Goal: Task Accomplishment & Management: Use online tool/utility

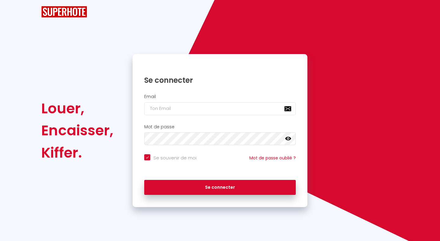
checkbox input "true"
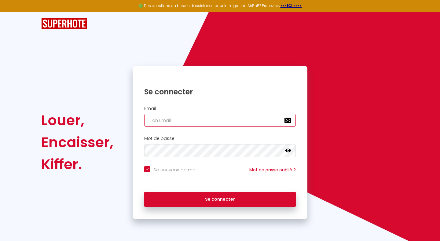
type input "[PERSON_NAME][EMAIL_ADDRESS][DOMAIN_NAME]"
click at [191, 109] on h2 "Email" at bounding box center [220, 108] width 152 height 5
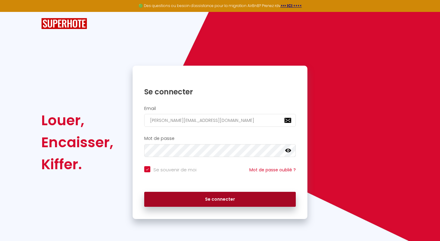
click at [206, 201] on button "Se connecter" at bounding box center [220, 199] width 152 height 15
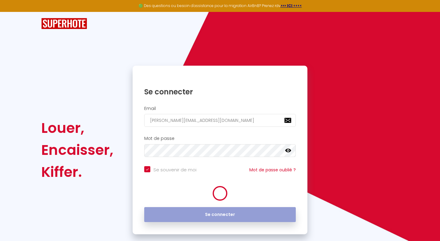
checkbox input "true"
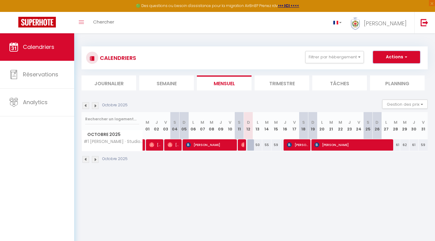
click at [401, 53] on button "Actions" at bounding box center [396, 57] width 47 height 12
click at [353, 39] on div "CALENDRIERS Filtrer par hébergement Tous #1 [PERSON_NAME] · Studio [PERSON_NAME…" at bounding box center [254, 104] width 361 height 143
click at [353, 52] on button "Filtrer par hébergement" at bounding box center [334, 57] width 59 height 12
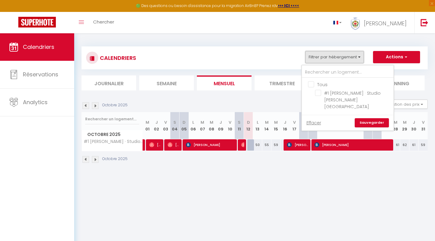
drag, startPoint x: 350, startPoint y: 54, endPoint x: 345, endPoint y: 56, distance: 4.9
click at [350, 54] on button "Filtrer par hébergement" at bounding box center [334, 57] width 59 height 12
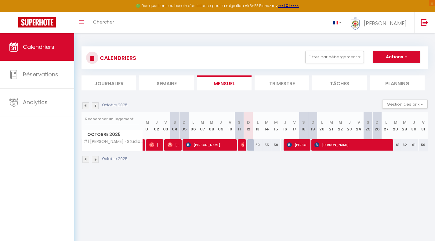
click at [298, 87] on li "Trimestre" at bounding box center [282, 82] width 55 height 15
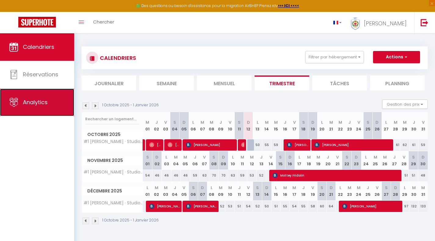
click at [31, 101] on span "Analytics" at bounding box center [35, 102] width 25 height 8
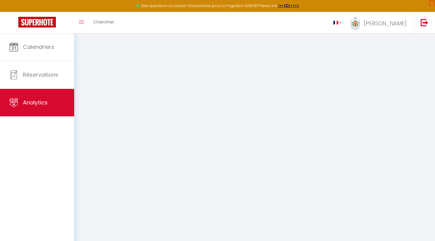
select select "2025"
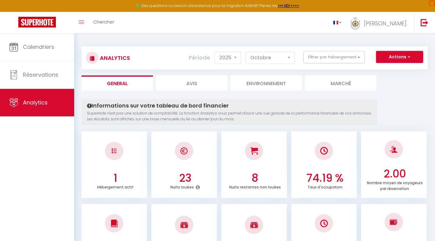
click at [409, 62] on button "Actions" at bounding box center [399, 57] width 47 height 12
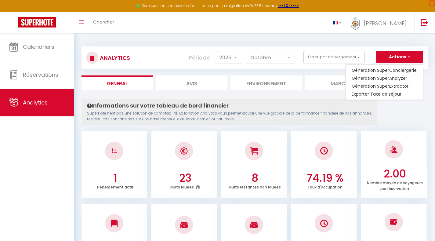
drag, startPoint x: 405, startPoint y: 122, endPoint x: 397, endPoint y: 113, distance: 11.7
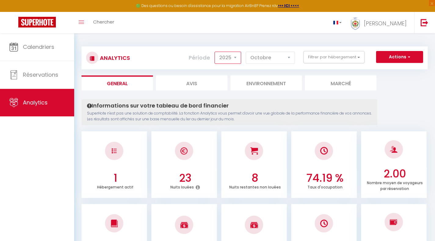
click at [235, 54] on select "2014 2015 2016 2017 2018 2019 2020 2021 2022 2023 2024 2025 2026 2027" at bounding box center [228, 58] width 27 height 12
click at [295, 60] on div "Période 2014 2015 2016 2017 2018 2019 2020 2021 2022 2023 2024 2025 2026 2027 […" at bounding box center [244, 57] width 111 height 13
click at [291, 59] on select "[PERSON_NAME] Mars [PERSON_NAME] Juin Juillet Août Septembre Octobre Novembre D…" at bounding box center [270, 58] width 49 height 12
click at [288, 58] on select "[PERSON_NAME] Mars [PERSON_NAME] Juin Juillet Août Septembre Octobre Novembre D…" at bounding box center [270, 58] width 49 height 12
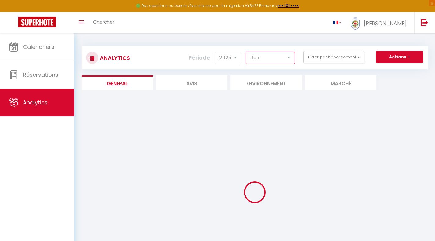
click at [283, 63] on select "[PERSON_NAME] Mars [PERSON_NAME] Juin Juillet Août Septembre Octobre Novembre D…" at bounding box center [270, 58] width 49 height 12
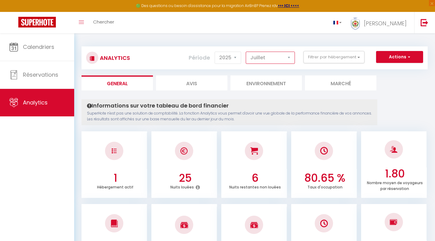
click at [283, 57] on select "[PERSON_NAME] Mars [PERSON_NAME] Juin Juillet Août Septembre Octobre Novembre D…" at bounding box center [270, 58] width 49 height 12
click at [280, 61] on select "[PERSON_NAME] Mars [PERSON_NAME] Juin Juillet Août Septembre Octobre Novembre D…" at bounding box center [270, 58] width 49 height 12
select select "9"
drag, startPoint x: 400, startPoint y: 83, endPoint x: 396, endPoint y: 82, distance: 4.9
click at [400, 83] on ul "General Avis Environnement Marché" at bounding box center [255, 82] width 346 height 15
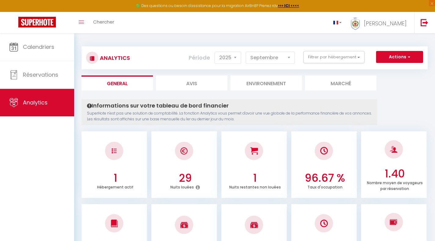
scroll to position [1, 0]
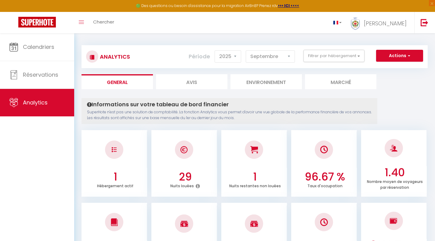
drag, startPoint x: 394, startPoint y: 94, endPoint x: 394, endPoint y: 90, distance: 4.0
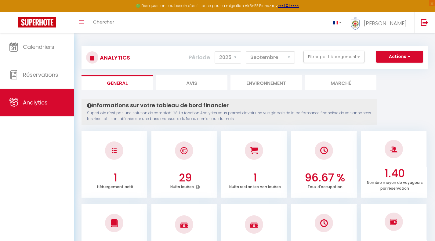
scroll to position [0, 0]
click at [265, 57] on select "[PERSON_NAME] Mars [PERSON_NAME] Juin Juillet Août Septembre Octobre Novembre D…" at bounding box center [270, 58] width 49 height 12
click at [173, 84] on li "Avis" at bounding box center [191, 82] width 71 height 15
select select "2025"
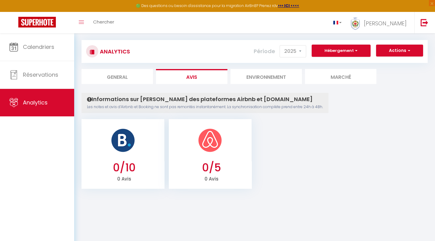
scroll to position [6, 0]
click at [290, 55] on select "2015 2016 2017 2018 2019 2020 2021 2022 2023 2024 2025 2026 2027" at bounding box center [293, 52] width 27 height 12
click at [272, 76] on li "Environnement" at bounding box center [266, 76] width 71 height 15
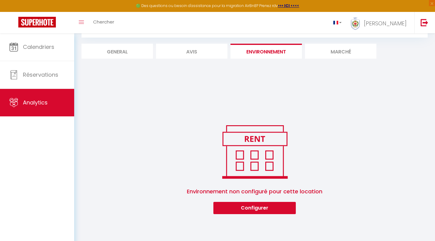
scroll to position [32, 0]
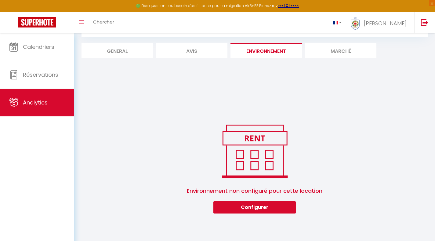
click at [117, 54] on li "General" at bounding box center [117, 50] width 71 height 15
select select "2025"
select select "10"
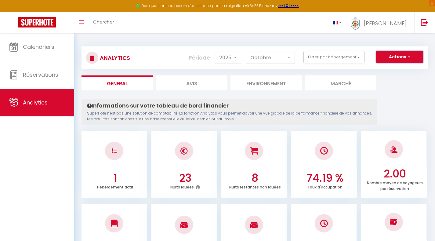
click at [399, 57] on button "Actions" at bounding box center [399, 57] width 47 height 12
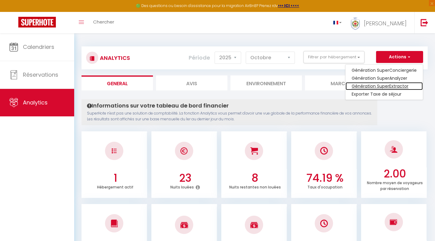
click at [387, 86] on link "Génération SuperExtractor" at bounding box center [384, 86] width 77 height 8
type input "[PERSON_NAME][EMAIL_ADDRESS][DOMAIN_NAME]"
select select
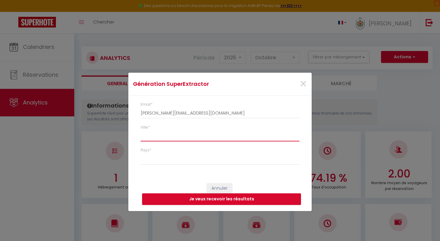
click at [172, 132] on input "Ville *" at bounding box center [220, 135] width 159 height 11
click at [416, 75] on div "Génération SuperExtractor × Email * [EMAIL_ADDRESS][DOMAIN_NAME] Ville * Pays *…" at bounding box center [220, 120] width 440 height 241
click at [409, 60] on div "Génération SuperExtractor × Email * [EMAIL_ADDRESS][DOMAIN_NAME] Ville * Pays *…" at bounding box center [220, 120] width 440 height 241
drag, startPoint x: 293, startPoint y: 86, endPoint x: 296, endPoint y: 86, distance: 3.1
click at [296, 86] on div "×" at bounding box center [280, 83] width 61 height 13
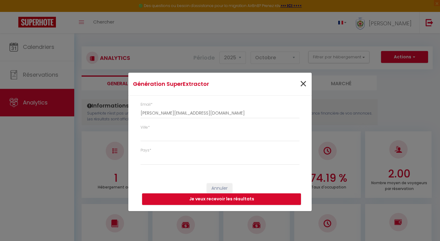
click at [300, 85] on div "×" at bounding box center [280, 83] width 61 height 13
drag, startPoint x: 303, startPoint y: 85, endPoint x: 309, endPoint y: 82, distance: 6.3
click at [303, 85] on span "×" at bounding box center [303, 84] width 8 height 18
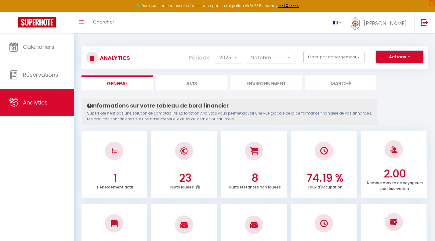
click at [395, 59] on button "Actions" at bounding box center [399, 57] width 47 height 12
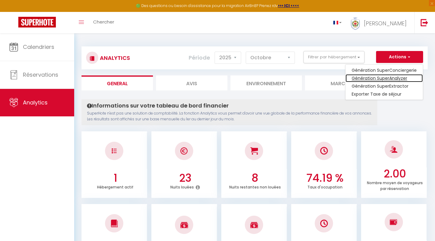
click at [382, 80] on link "Génération SuperAnalyzer" at bounding box center [384, 78] width 77 height 8
type input "[PERSON_NAME][EMAIL_ADDRESS][DOMAIN_NAME]"
select select
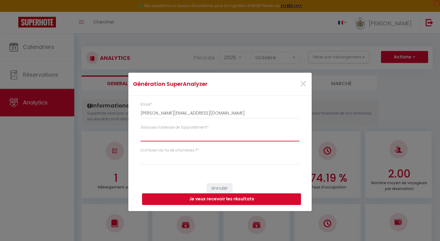
click at [186, 134] on input "Saisissez l'adresse de l'appartement *" at bounding box center [220, 135] width 159 height 11
click at [187, 133] on input "Saisissez l'adresse de l'appartement *" at bounding box center [220, 135] width 159 height 11
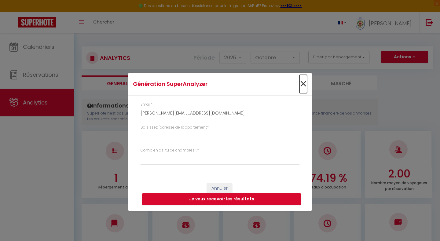
drag, startPoint x: 304, startPoint y: 84, endPoint x: 307, endPoint y: 84, distance: 3.4
click at [304, 84] on span "×" at bounding box center [303, 84] width 8 height 18
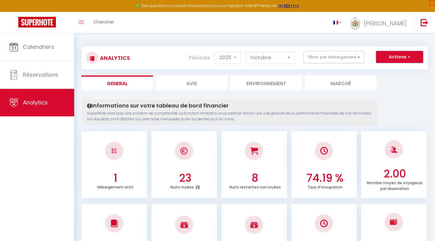
click at [411, 59] on button "Actions" at bounding box center [399, 57] width 47 height 12
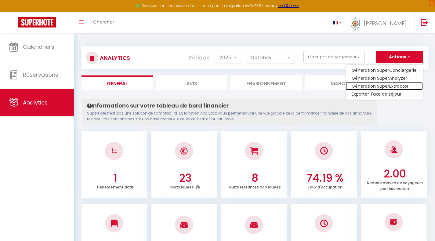
click at [398, 86] on link "Génération SuperExtractor" at bounding box center [384, 86] width 77 height 8
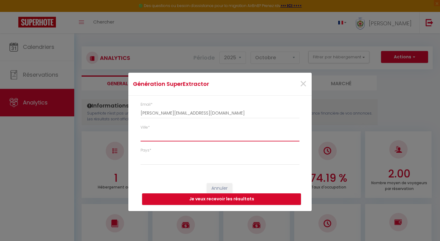
click at [170, 134] on input "Ville *" at bounding box center [220, 135] width 159 height 11
type input "SAINT [PERSON_NAME] DU VAR"
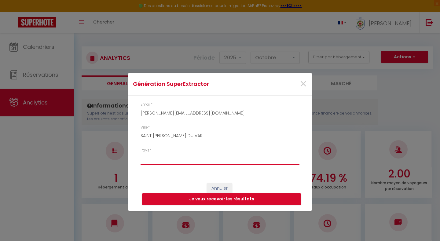
select select "[GEOGRAPHIC_DATA]"
click at [228, 199] on button "Je veux recevoir les résultats" at bounding box center [221, 199] width 159 height 12
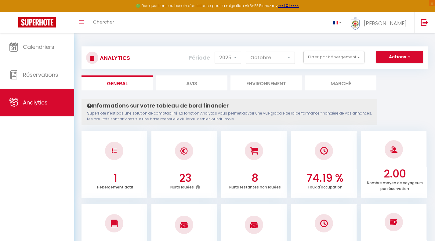
click at [404, 63] on div "Actions Génération SuperConciergerie Génération SuperAnalyzer Génération SuperE…" at bounding box center [284, 58] width 288 height 14
click at [402, 59] on button "Actions" at bounding box center [399, 57] width 47 height 12
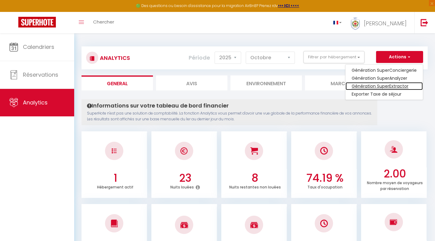
click at [397, 86] on link "Génération SuperExtractor" at bounding box center [384, 86] width 77 height 8
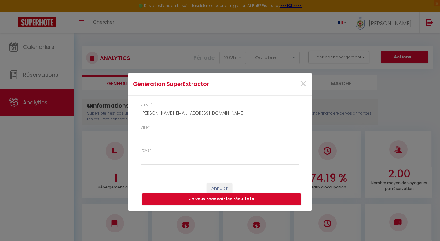
click at [307, 86] on div "×" at bounding box center [280, 83] width 61 height 13
click at [306, 84] on span "×" at bounding box center [303, 84] width 8 height 18
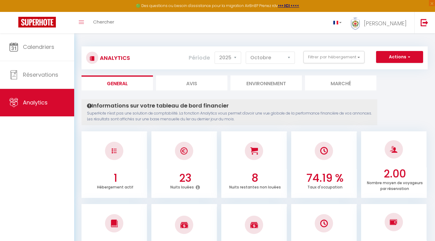
click at [402, 63] on div "Actions Génération SuperConciergerie Génération SuperAnalyzer Génération SuperE…" at bounding box center [284, 58] width 288 height 14
click at [405, 55] on button "Actions" at bounding box center [399, 57] width 47 height 12
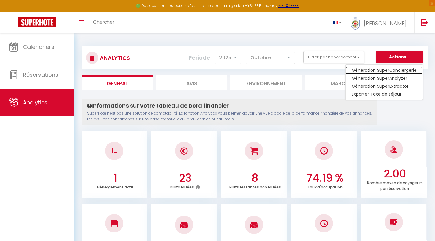
click at [399, 68] on link "Génération SuperConciergerie" at bounding box center [384, 70] width 77 height 8
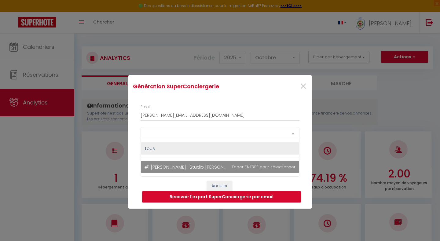
click at [162, 136] on div "Select option" at bounding box center [220, 133] width 159 height 12
click at [218, 169] on span "#1 [PERSON_NAME] · Studio [PERSON_NAME][GEOGRAPHIC_DATA]" at bounding box center [215, 167] width 143 height 6
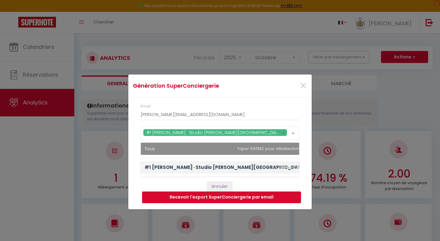
click at [292, 121] on div "Email [PERSON_NAME][EMAIL_ADDRESS][DOMAIN_NAME]" at bounding box center [220, 115] width 167 height 23
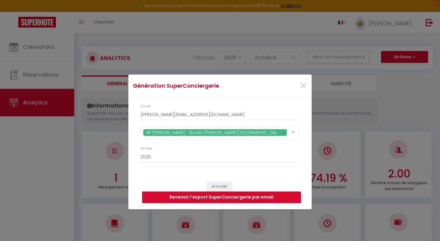
click at [230, 199] on button "Recevoir l'export SuperConciergerie par email" at bounding box center [221, 198] width 159 height 12
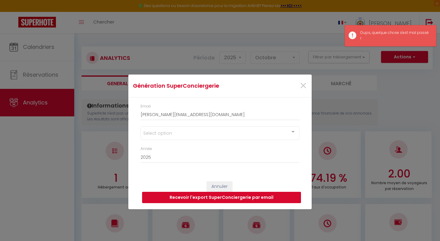
click at [214, 200] on button "Recevoir l'export SuperConciergerie par email" at bounding box center [221, 198] width 159 height 12
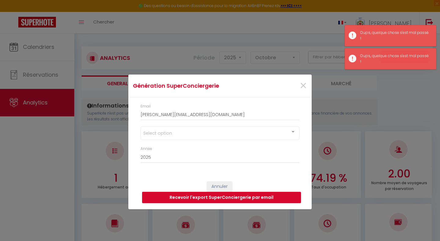
click at [182, 137] on div "Select option" at bounding box center [220, 132] width 159 height 13
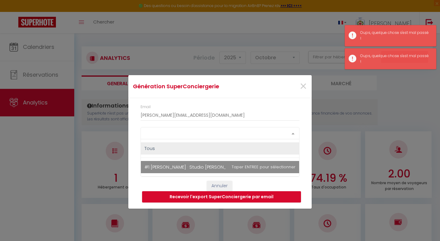
click at [196, 172] on span "#1 [PERSON_NAME] · Studio [PERSON_NAME][GEOGRAPHIC_DATA]" at bounding box center [220, 167] width 158 height 12
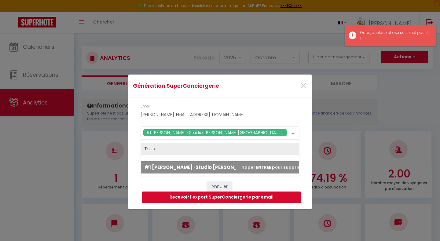
click at [239, 199] on button "Recevoir l'export SuperConciergerie par email" at bounding box center [221, 198] width 159 height 12
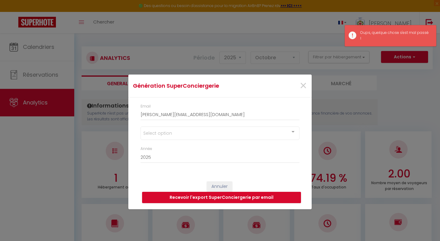
click at [309, 86] on div "×" at bounding box center [280, 85] width 61 height 13
click at [306, 86] on span "×" at bounding box center [303, 86] width 8 height 18
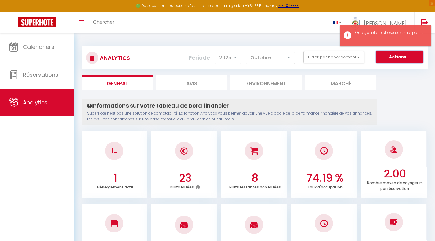
click at [413, 55] on button "Actions" at bounding box center [399, 57] width 47 height 12
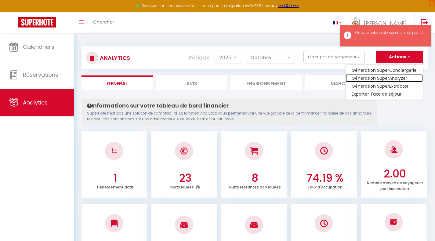
click at [399, 75] on link "Génération SuperAnalyzer" at bounding box center [384, 78] width 77 height 8
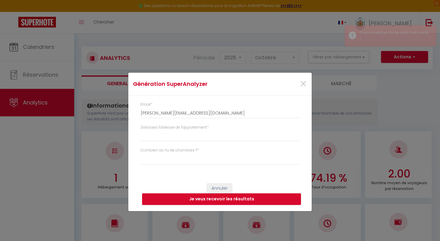
click at [162, 130] on label "Saisissez l'adresse de l'appartement *" at bounding box center [175, 128] width 68 height 6
click at [162, 130] on input "Saisissez l'adresse de l'appartement *" at bounding box center [220, 135] width 159 height 11
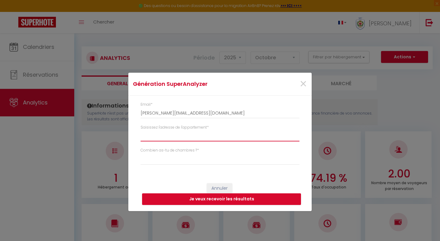
click at [165, 133] on input "Saisissez l'adresse de l'appartement *" at bounding box center [220, 135] width 159 height 11
click at [166, 136] on input "Saisissez l'adresse de l'appartement *" at bounding box center [220, 135] width 159 height 11
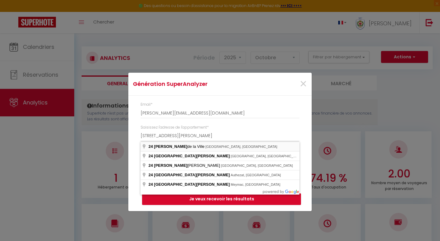
type input "[STREET_ADDRESS][PERSON_NAME]"
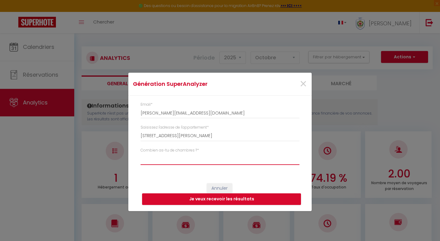
click at [163, 154] on select "Studio 1 chambre 2 chambres 3 chambres 4 chambres +" at bounding box center [220, 159] width 159 height 12
select select "studio"
click at [224, 198] on button "Je veux recevoir les résultats" at bounding box center [221, 199] width 159 height 12
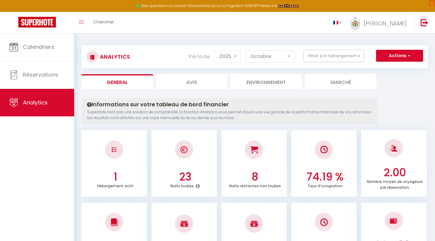
click at [355, 104] on h4 "Informations sur votre tableau de bord financier" at bounding box center [229, 104] width 285 height 7
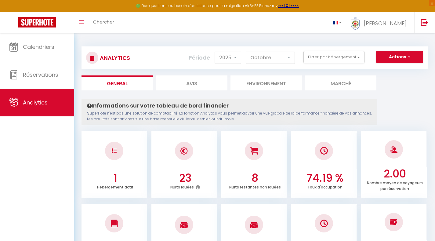
scroll to position [1, 0]
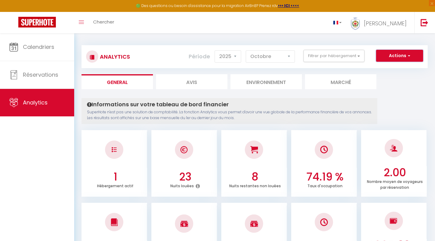
click at [397, 56] on button "Actions" at bounding box center [399, 56] width 47 height 12
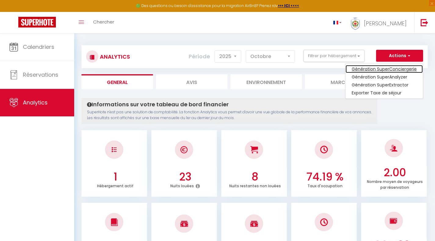
click at [389, 68] on link "Génération SuperConciergerie" at bounding box center [384, 69] width 77 height 8
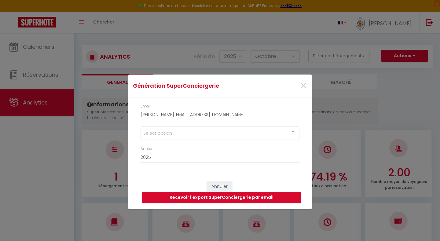
click at [176, 137] on div "Select option" at bounding box center [220, 132] width 159 height 13
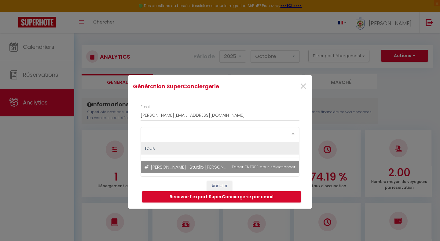
click at [180, 166] on span "#1 [PERSON_NAME] · Studio [PERSON_NAME][GEOGRAPHIC_DATA]" at bounding box center [215, 167] width 143 height 6
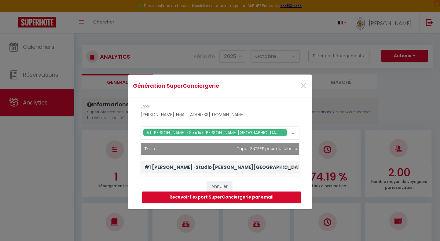
click at [305, 141] on div "Email [PERSON_NAME][EMAIL_ADDRESS][DOMAIN_NAME] #1 [PERSON_NAME] · Studio [PERS…" at bounding box center [219, 136] width 183 height 78
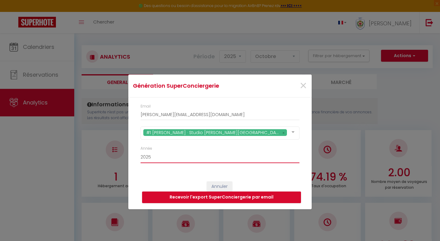
click at [245, 158] on select "2015 2016 2017 2018 2019 2020 2021 2022 2023 2024 2025 2026 2027 2028" at bounding box center [220, 158] width 159 height 12
click at [185, 195] on button "Recevoir l'export SuperConciergerie par email" at bounding box center [221, 198] width 159 height 12
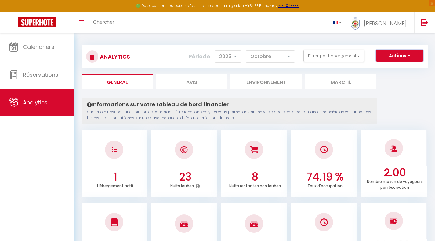
click at [417, 57] on button "Actions" at bounding box center [399, 56] width 47 height 12
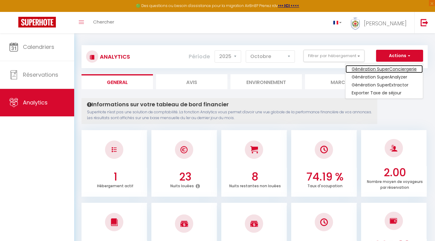
click at [415, 67] on link "Génération SuperConciergerie" at bounding box center [384, 69] width 77 height 8
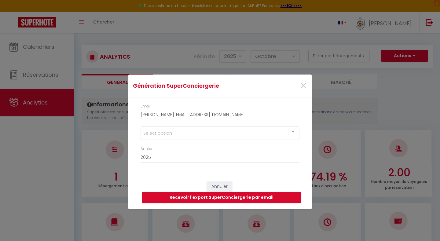
click at [186, 113] on input "[PERSON_NAME][EMAIL_ADDRESS][DOMAIN_NAME]" at bounding box center [220, 114] width 159 height 11
drag, startPoint x: 221, startPoint y: 116, endPoint x: 93, endPoint y: 113, distance: 128.4
click at [93, 113] on div "Génération SuperConciergerie × Email [EMAIL_ADDRESS][DOMAIN_NAME] Select option…" at bounding box center [220, 120] width 440 height 241
click at [226, 132] on div "Select option" at bounding box center [220, 132] width 159 height 13
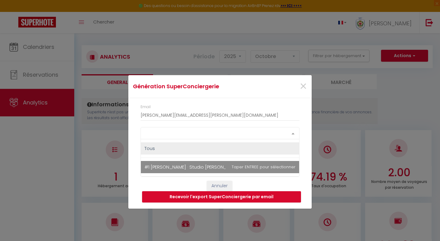
click at [226, 132] on div "Select option" at bounding box center [220, 133] width 159 height 12
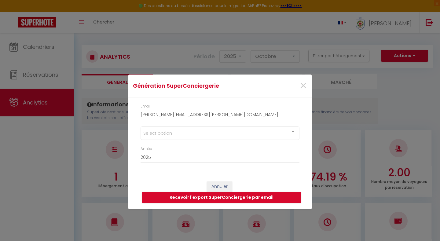
click at [303, 134] on div "Select option Tous #1 [PERSON_NAME] · Studio [PERSON_NAME] de la Ville- WIFI No…" at bounding box center [220, 136] width 167 height 20
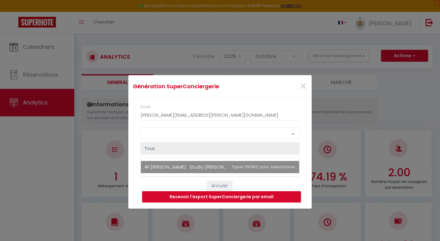
click at [262, 136] on div "Select option" at bounding box center [220, 133] width 159 height 12
click at [249, 166] on span "#1 [PERSON_NAME] · Studio [PERSON_NAME][GEOGRAPHIC_DATA]" at bounding box center [220, 167] width 158 height 12
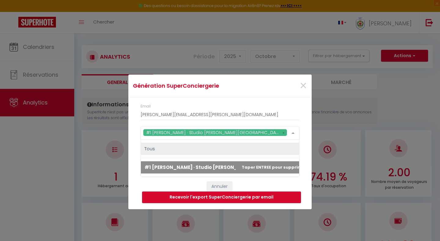
click at [299, 155] on li "Tous" at bounding box center [225, 149] width 169 height 19
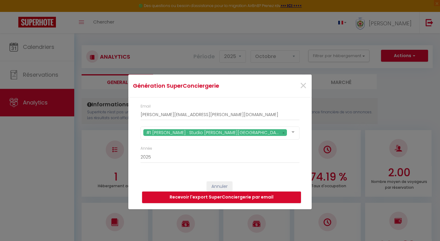
click at [302, 155] on div "Année 2015 2016 2017 2018 2019 2020 2021 2022 2023 2024 2025 2026 2027 2028" at bounding box center [220, 158] width 167 height 24
click at [248, 196] on button "Recevoir l'export SuperConciergerie par email" at bounding box center [221, 198] width 159 height 12
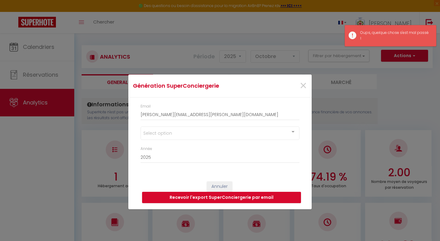
click at [407, 73] on div "Génération SuperConciergerie × Email [PERSON_NAME][EMAIL_ADDRESS][PERSON_NAME][…" at bounding box center [220, 120] width 440 height 241
click at [412, 60] on div "Génération SuperConciergerie × Email [PERSON_NAME][EMAIL_ADDRESS][PERSON_NAME][…" at bounding box center [220, 120] width 440 height 241
click at [305, 81] on span "×" at bounding box center [303, 86] width 8 height 18
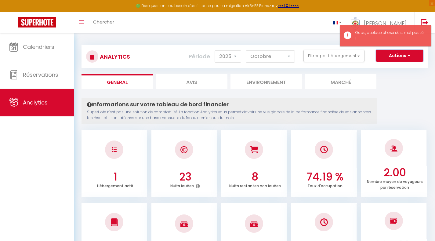
click at [422, 58] on button "Actions" at bounding box center [399, 56] width 47 height 12
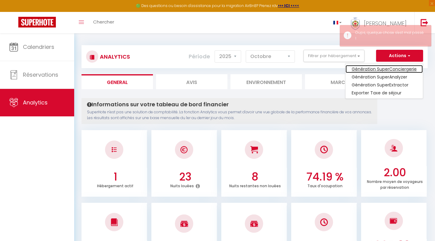
click at [412, 65] on link "Génération SuperConciergerie" at bounding box center [384, 69] width 77 height 8
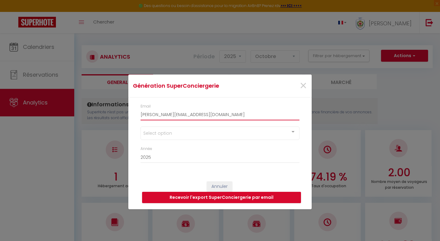
drag, startPoint x: 177, startPoint y: 114, endPoint x: 111, endPoint y: 115, distance: 66.0
click at [111, 115] on div "Génération SuperConciergerie × Email [EMAIL_ADDRESS][DOMAIN_NAME] Select option…" at bounding box center [220, 120] width 440 height 241
click at [230, 199] on button "Recevoir l'export SuperConciergerie par email" at bounding box center [221, 198] width 159 height 12
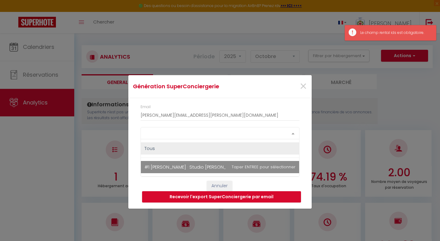
click at [206, 133] on div "Select option" at bounding box center [220, 133] width 159 height 12
click at [207, 163] on span "#1 [PERSON_NAME] · Studio [PERSON_NAME][GEOGRAPHIC_DATA]" at bounding box center [220, 167] width 158 height 12
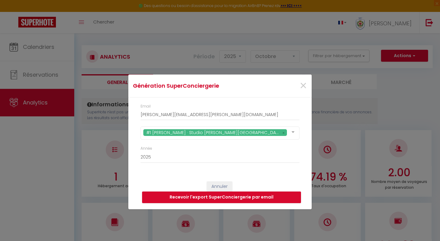
click at [305, 187] on div "Annuler Recevoir l'export SuperConciergerie par email" at bounding box center [219, 192] width 183 height 34
click at [284, 198] on button "Recevoir l'export SuperConciergerie par email" at bounding box center [221, 198] width 159 height 12
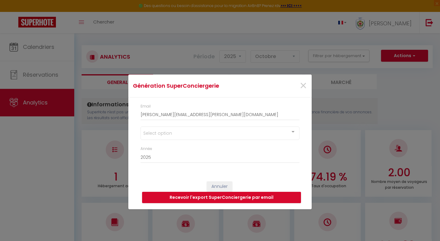
click at [35, 136] on div "Génération SuperConciergerie × Email [PERSON_NAME][EMAIL_ADDRESS][PERSON_NAME][…" at bounding box center [220, 120] width 440 height 241
click at [306, 86] on span "×" at bounding box center [303, 86] width 8 height 18
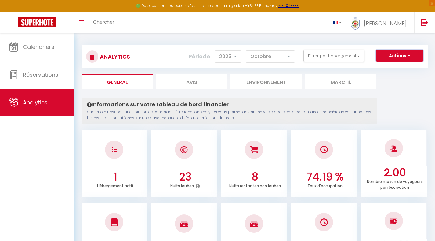
click at [401, 59] on button "Actions" at bounding box center [399, 56] width 47 height 12
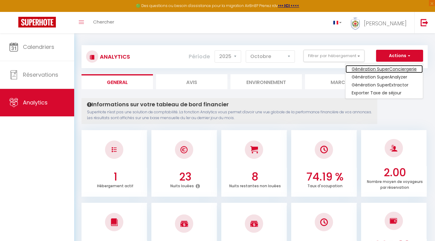
click at [389, 68] on link "Génération SuperConciergerie" at bounding box center [384, 69] width 77 height 8
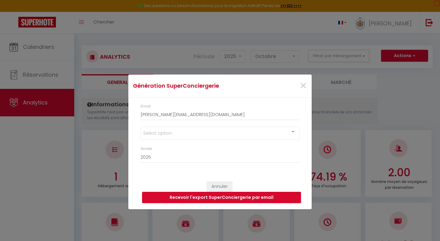
click at [205, 131] on div "Select option" at bounding box center [220, 132] width 159 height 13
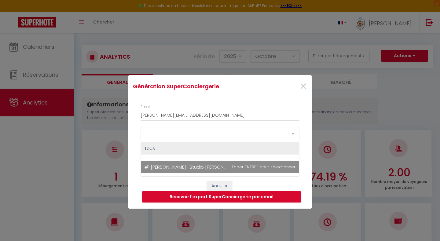
click at [191, 165] on span "#1 [PERSON_NAME] · Studio [PERSON_NAME][GEOGRAPHIC_DATA]" at bounding box center [215, 167] width 143 height 6
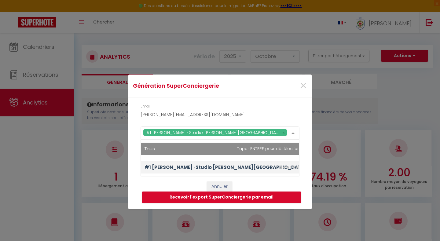
click at [314, 123] on div "Génération SuperConciergerie × Email [PERSON_NAME][EMAIL_ADDRESS][DOMAIN_NAME] …" at bounding box center [220, 120] width 440 height 241
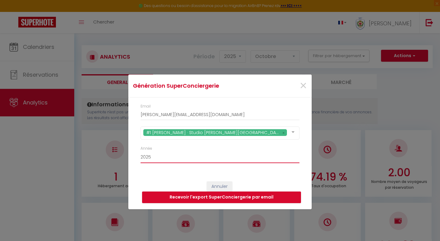
click at [161, 160] on select "2015 2016 2017 2018 2019 2020 2021 2022 2023 2024 2025 2026 2027 2028" at bounding box center [220, 158] width 159 height 12
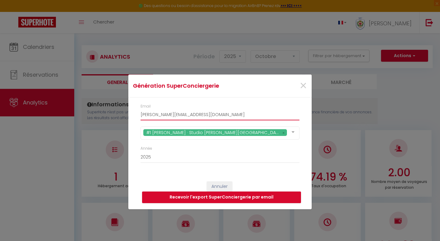
drag, startPoint x: 228, startPoint y: 115, endPoint x: 141, endPoint y: 114, distance: 87.1
click at [141, 114] on input "[PERSON_NAME][EMAIL_ADDRESS][DOMAIN_NAME]" at bounding box center [220, 114] width 159 height 11
type input "[PERSON_NAME][EMAIL_ADDRESS][PERSON_NAME][DOMAIN_NAME]"
click at [258, 202] on button "Recevoir l'export SuperConciergerie par email" at bounding box center [221, 198] width 159 height 12
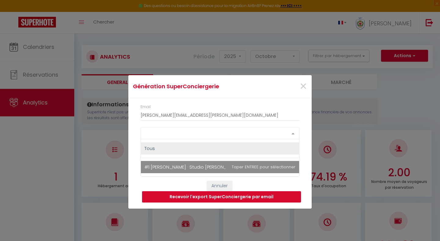
click at [180, 133] on div "Select option" at bounding box center [220, 133] width 159 height 12
click at [188, 165] on span "#1 [PERSON_NAME] · Studio [PERSON_NAME][GEOGRAPHIC_DATA]" at bounding box center [215, 167] width 143 height 6
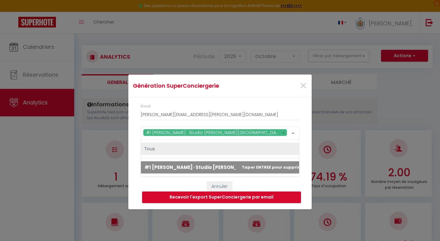
click at [306, 130] on div "Email [PERSON_NAME][EMAIL_ADDRESS][PERSON_NAME][DOMAIN_NAME] #1 [PERSON_NAME] ·…" at bounding box center [219, 136] width 183 height 78
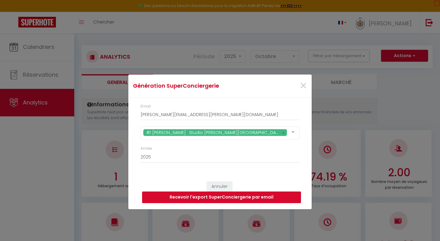
click at [236, 198] on button "Recevoir l'export SuperConciergerie par email" at bounding box center [221, 198] width 159 height 12
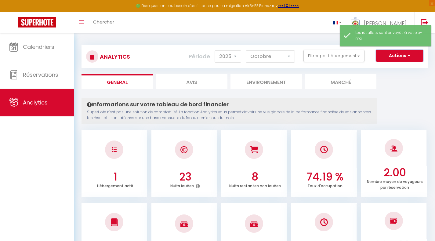
click at [397, 59] on button "Actions" at bounding box center [399, 56] width 47 height 12
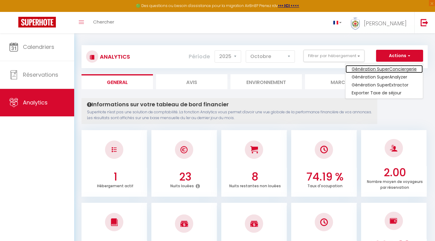
click at [390, 67] on link "Génération SuperConciergerie" at bounding box center [384, 69] width 77 height 8
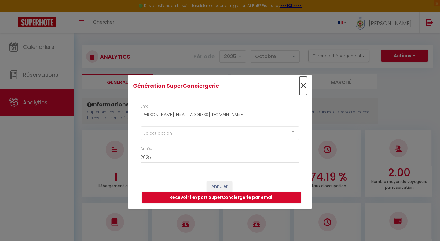
click at [305, 89] on span "×" at bounding box center [303, 86] width 8 height 18
